Goal: Check status: Check status

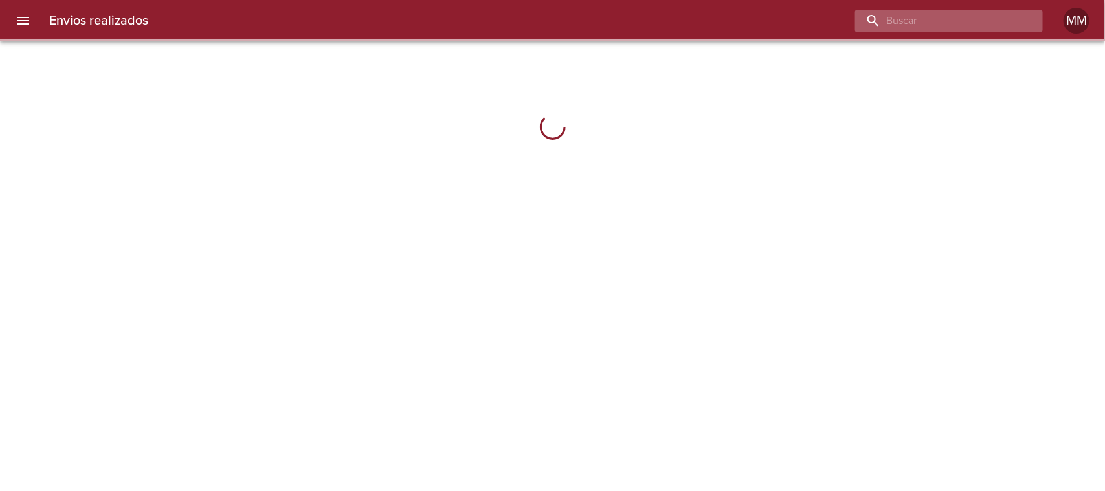
click at [963, 15] on input "buscar" at bounding box center [938, 21] width 166 height 23
paste input "[PERSON_NAME]"
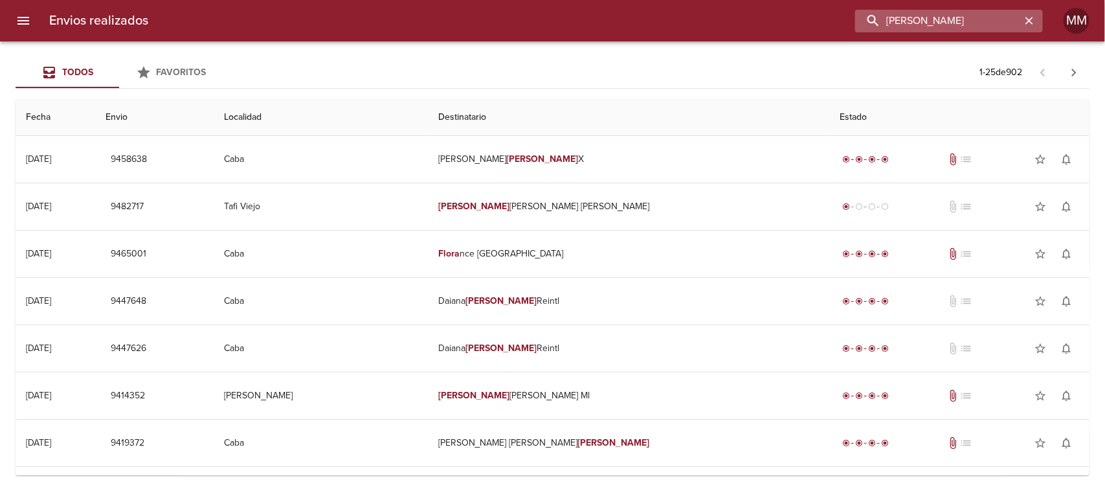
click at [968, 18] on input "[PERSON_NAME]" at bounding box center [938, 21] width 166 height 23
drag, startPoint x: 962, startPoint y: 15, endPoint x: 315, endPoint y: 5, distance: 646.8
click at [326, 7] on div "Envios realizados [PERSON_NAME] MM" at bounding box center [552, 20] width 1105 height 41
paste input "[PERSON_NAME]"
type input "[PERSON_NAME]"
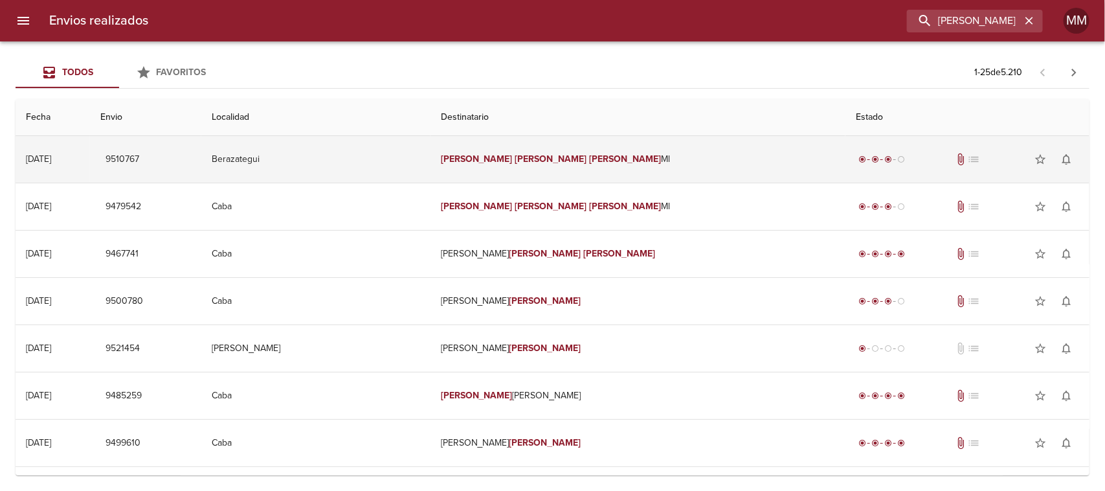
click at [575, 162] on td "[PERSON_NAME] [PERSON_NAME]" at bounding box center [638, 159] width 416 height 47
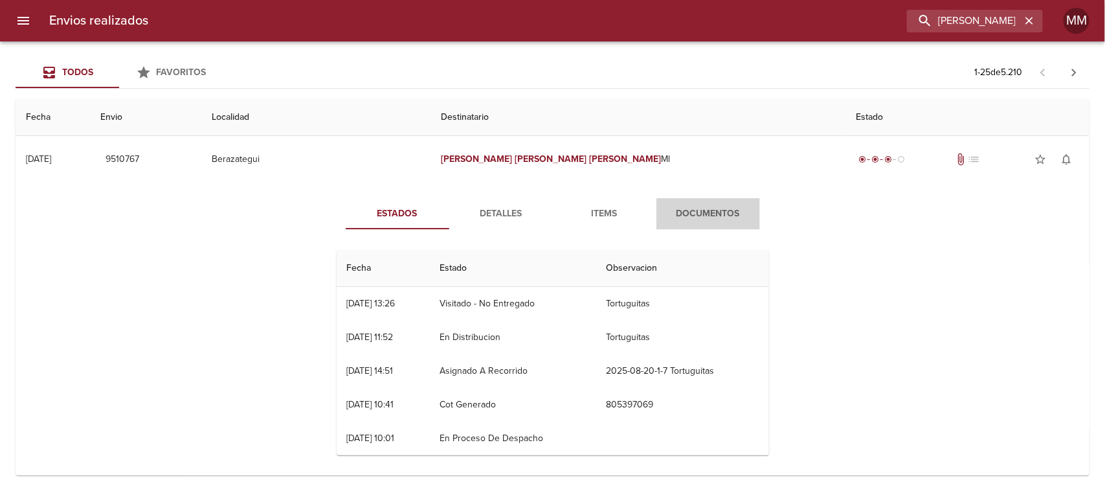
click at [695, 208] on span "Documentos" at bounding box center [708, 214] width 88 height 16
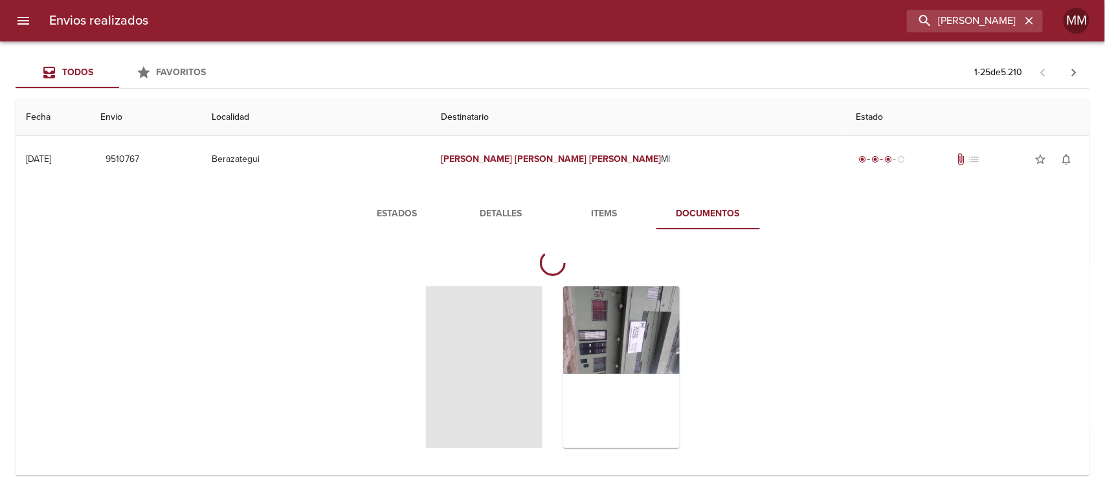
scroll to position [81, 0]
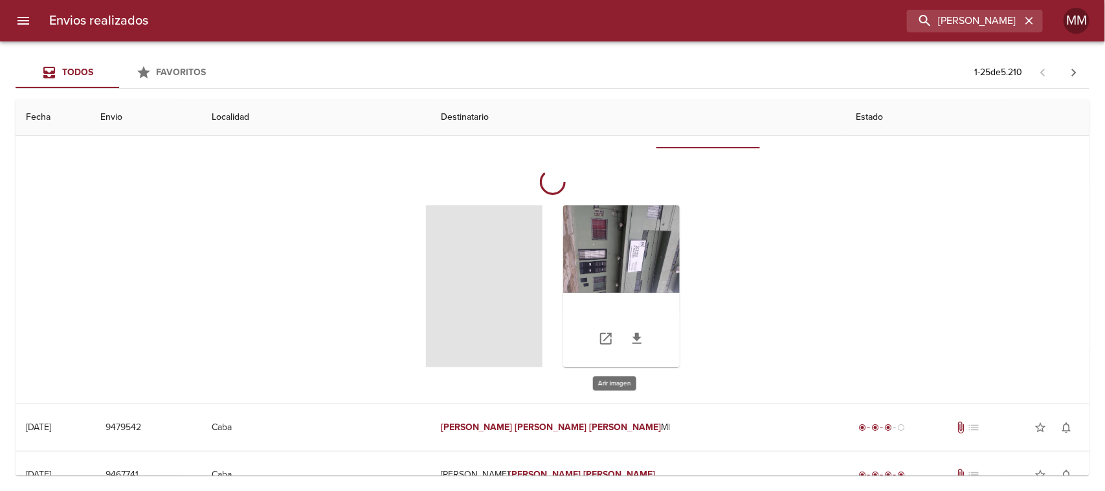
click at [604, 269] on div "Tabla de envíos del cliente" at bounding box center [621, 286] width 117 height 162
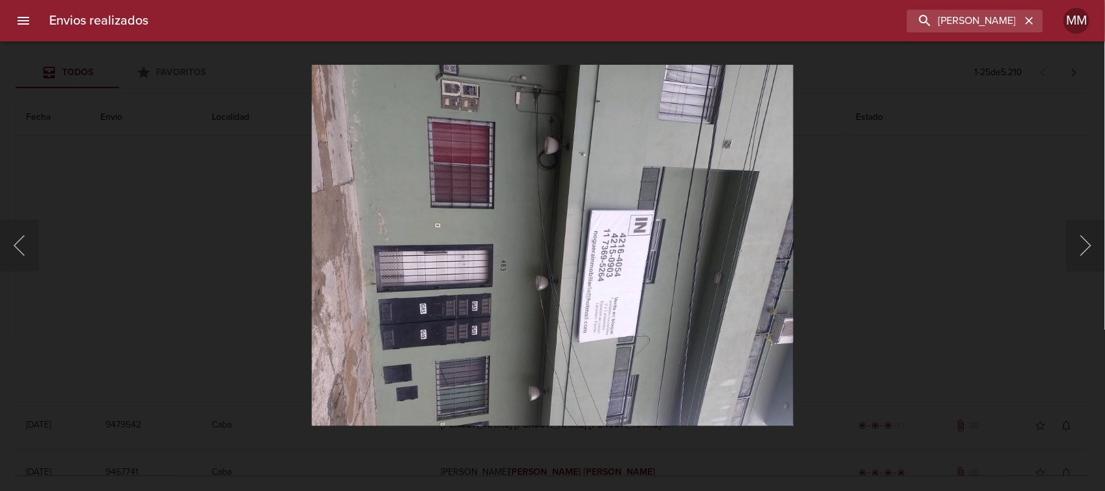
click at [840, 190] on div "Lightbox" at bounding box center [552, 245] width 1105 height 491
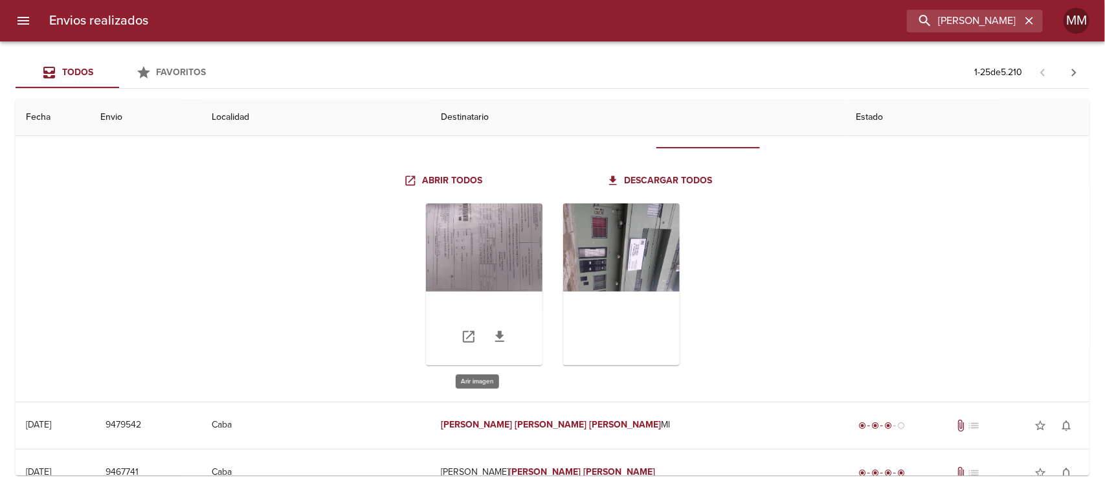
click at [509, 254] on div "Tabla de envíos del cliente" at bounding box center [484, 284] width 117 height 162
